Goal: Task Accomplishment & Management: Manage account settings

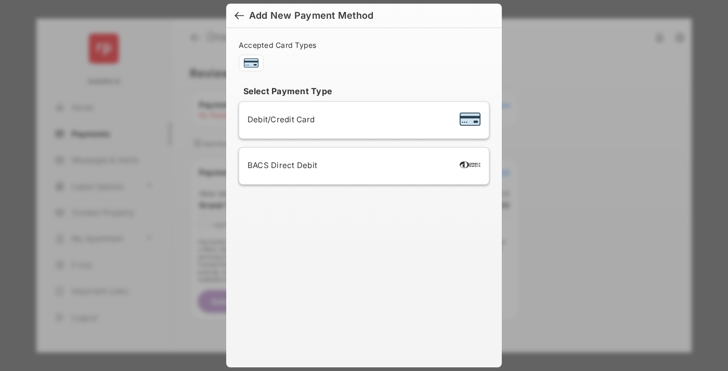
click at [362, 166] on div "BACS Direct Debit" at bounding box center [363, 166] width 233 height 20
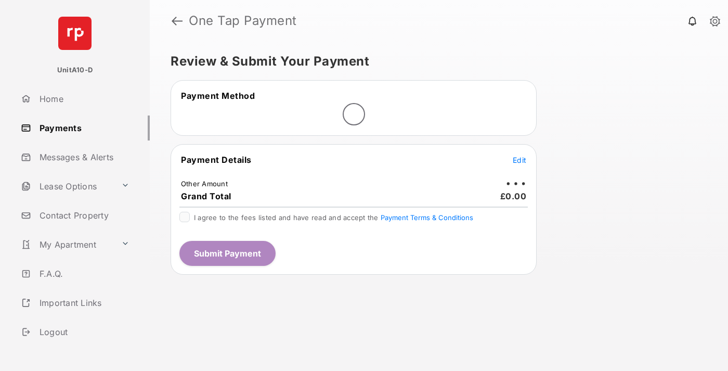
click at [519, 160] on span "Edit" at bounding box center [520, 159] width 14 height 9
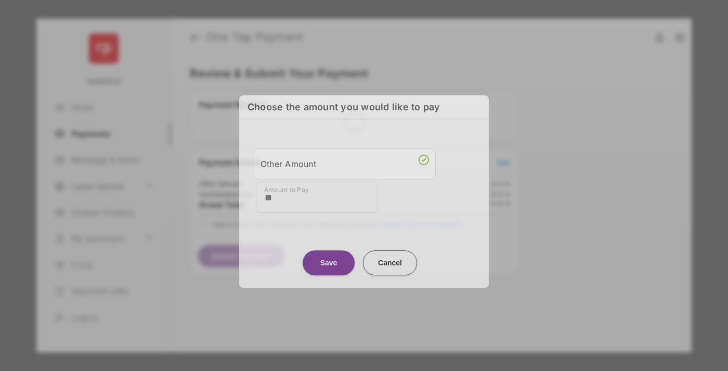
type input "**"
click at [329, 259] on button "Save" at bounding box center [329, 262] width 52 height 25
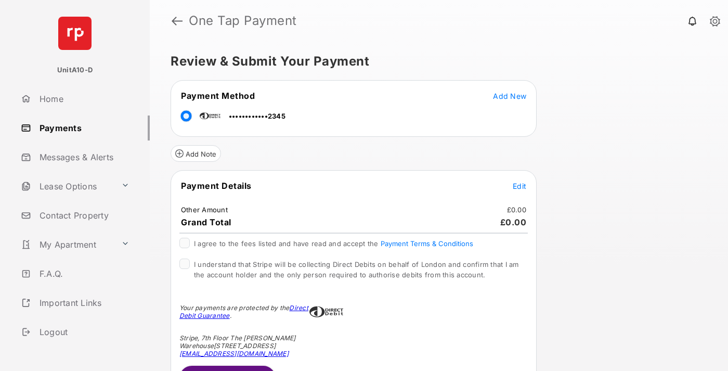
click at [519, 186] on span "Edit" at bounding box center [520, 185] width 14 height 9
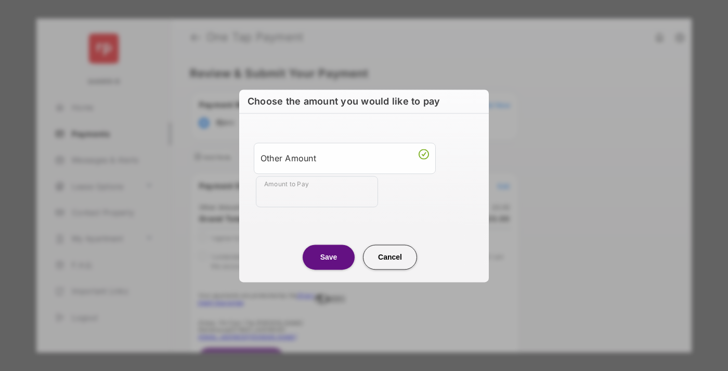
click at [329, 256] on button "Save" at bounding box center [329, 256] width 52 height 25
